Goal: Information Seeking & Learning: Learn about a topic

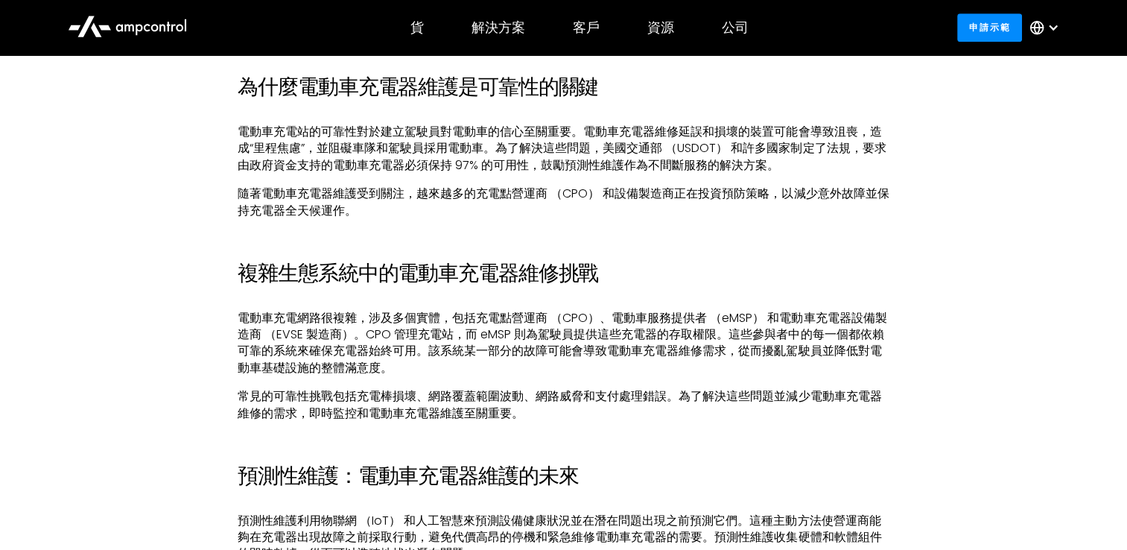
scroll to position [1117, 0]
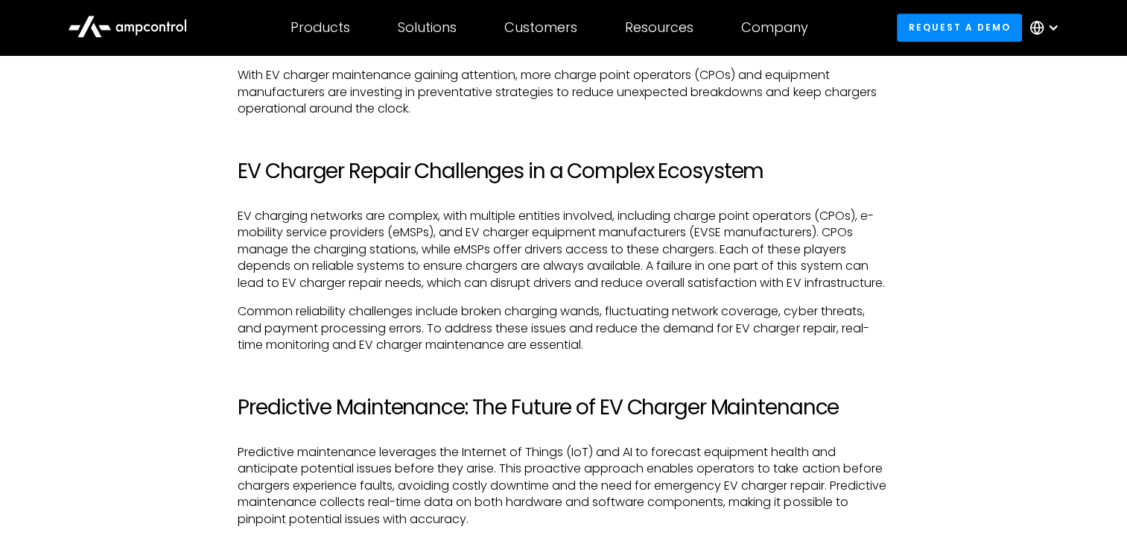
scroll to position [1266, 0]
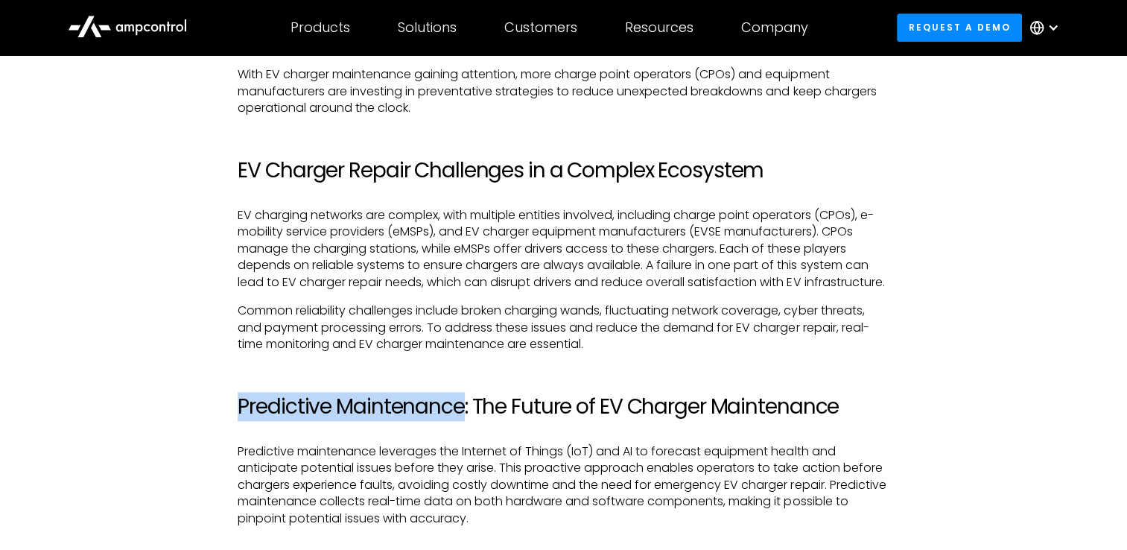
drag, startPoint x: 463, startPoint y: 427, endPoint x: 241, endPoint y: 420, distance: 222.0
click at [241, 419] on h2 "Predictive Maintenance: The Future of EV Charger Maintenance" at bounding box center [563, 406] width 651 height 25
drag, startPoint x: 241, startPoint y: 420, endPoint x: 269, endPoint y: 416, distance: 27.8
copy h2 "Predictive Maintenance"
